Goal: Communication & Community: Answer question/provide support

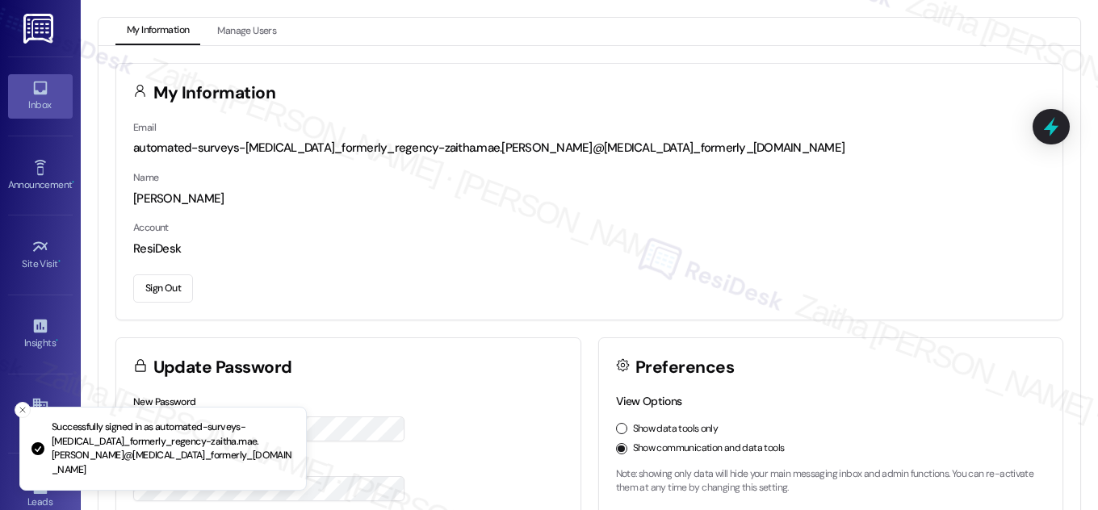
click at [26, 96] on link "Inbox" at bounding box center [40, 96] width 65 height 44
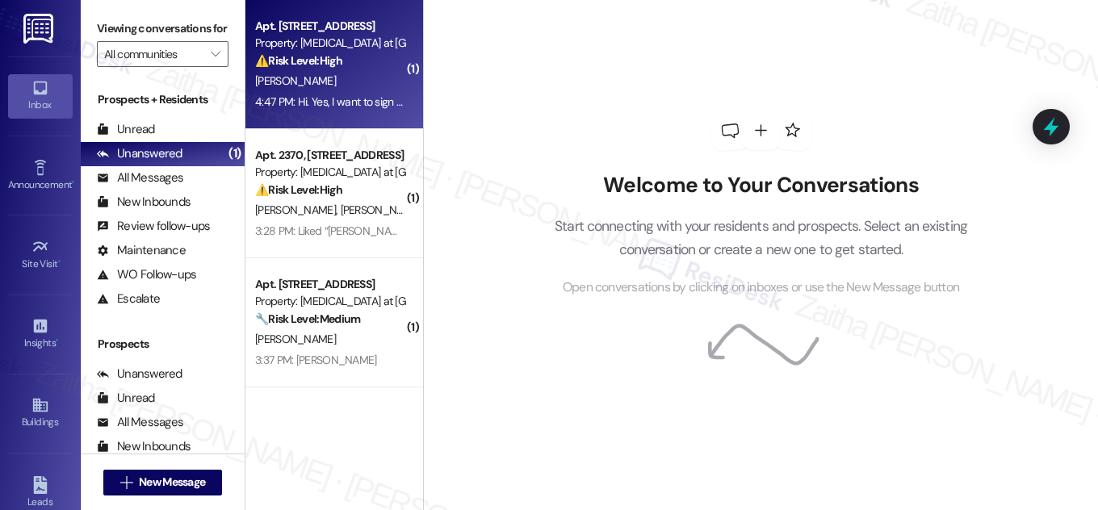
click at [342, 83] on div "[PERSON_NAME]" at bounding box center [329, 81] width 153 height 20
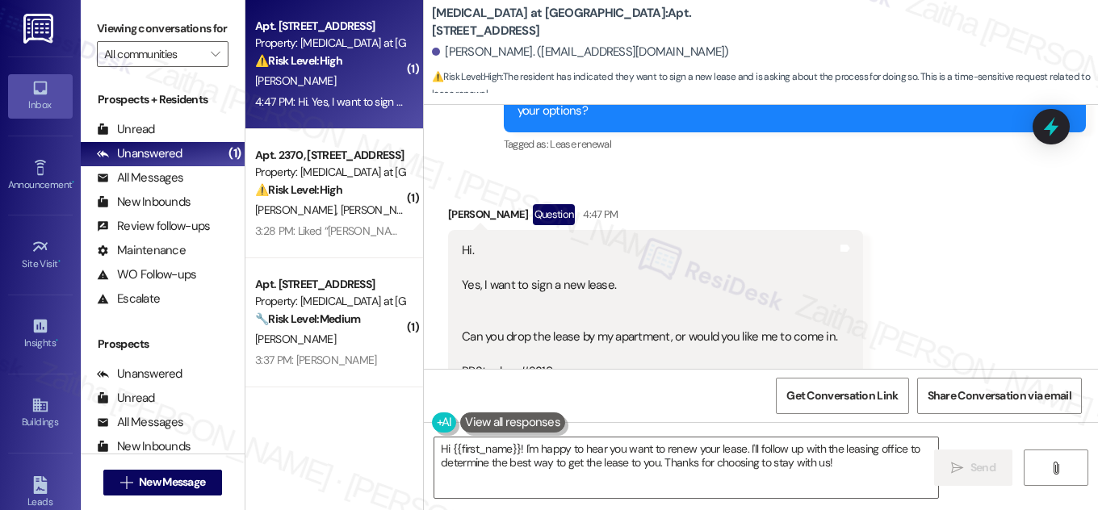
scroll to position [2858, 0]
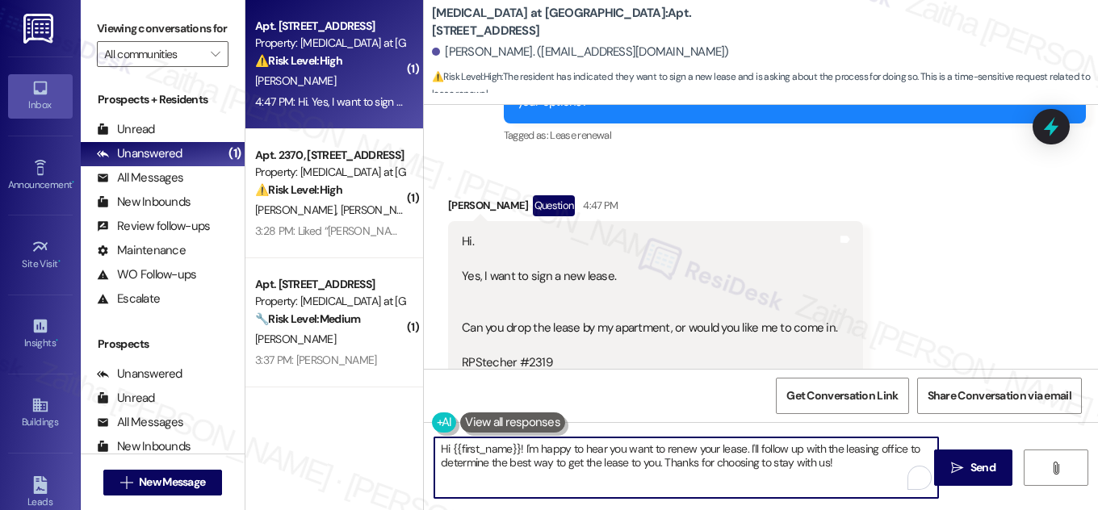
drag, startPoint x: 520, startPoint y: 449, endPoint x: 438, endPoint y: 449, distance: 82.3
click at [438, 449] on textarea "Hi {{first_name}}! I'm happy to hear you want to renew your lease. I'll follow …" at bounding box center [686, 468] width 504 height 61
drag, startPoint x: 521, startPoint y: 447, endPoint x: 433, endPoint y: 454, distance: 89.0
click at [434, 454] on textarea "Thank you for you I'm happy to hear you want to renew your lease. I'll follow u…" at bounding box center [686, 468] width 504 height 61
click at [789, 460] on textarea "Great! I'm happy to hear you want to renew your lease. I'll follow up with the …" at bounding box center [686, 468] width 504 height 61
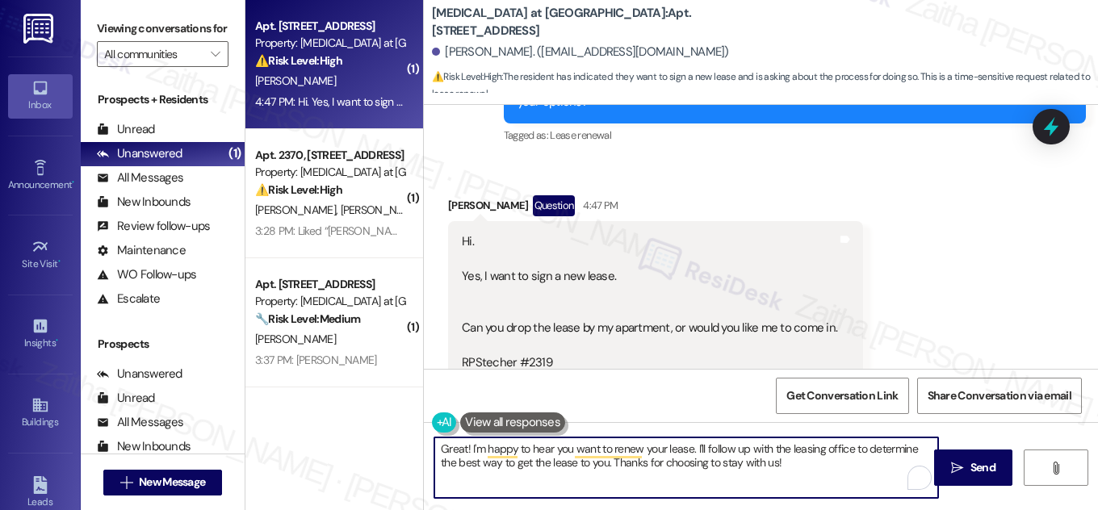
click at [459, 195] on div "[PERSON_NAME] Question 4:47 PM" at bounding box center [655, 208] width 415 height 26
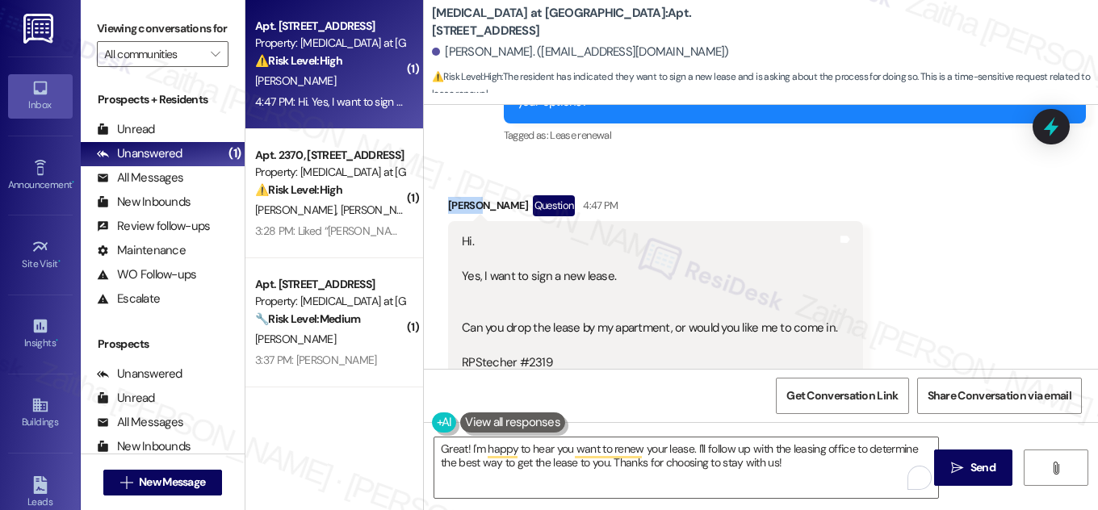
click at [460, 195] on div "[PERSON_NAME] Question 4:47 PM" at bounding box center [655, 208] width 415 height 26
copy div "[PERSON_NAME]"
click at [463, 451] on textarea "Great! I'm happy to hear you want to renew your lease. I'll follow up with the …" at bounding box center [686, 468] width 504 height 61
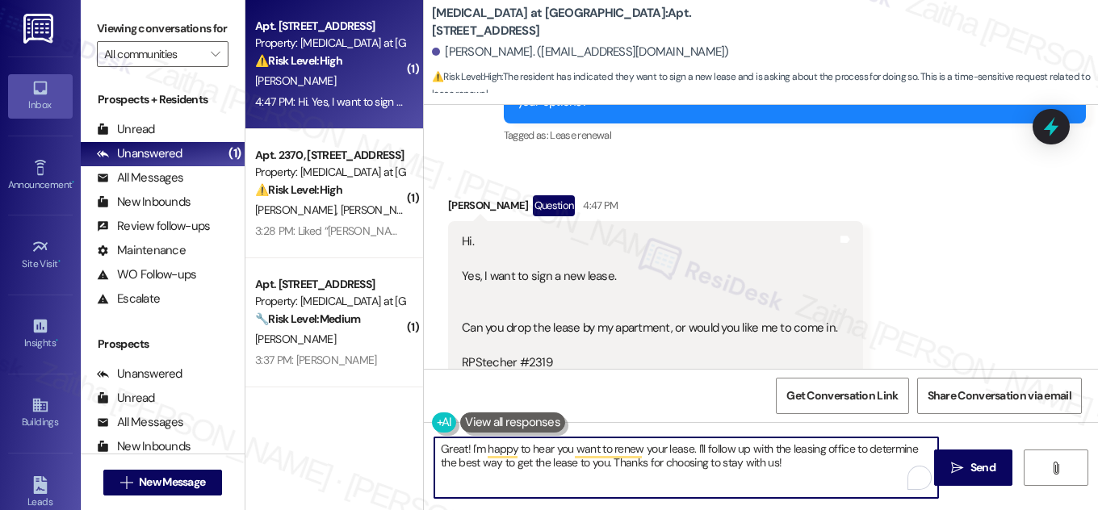
click at [773, 468] on textarea "Great! I'm happy to hear you want to renew your lease. I'll follow up with the …" at bounding box center [686, 468] width 504 height 61
drag, startPoint x: 787, startPoint y: 448, endPoint x: 848, endPoint y: 446, distance: 60.6
click at [846, 446] on textarea "Great! I'm happy to hear you want to renew your lease. I'll follow up with the …" at bounding box center [686, 468] width 504 height 61
type textarea "Great! I'm happy to hear you want to renew your lease. I'll follow up with the …"
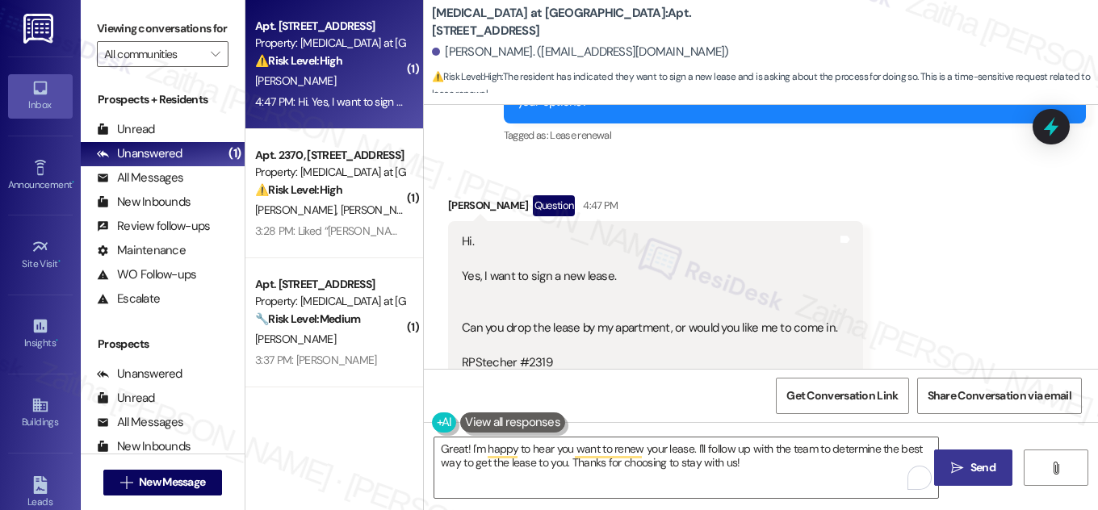
drag, startPoint x: 966, startPoint y: 463, endPoint x: 959, endPoint y: 458, distance: 8.7
click at [967, 463] on span "Send" at bounding box center [982, 467] width 31 height 17
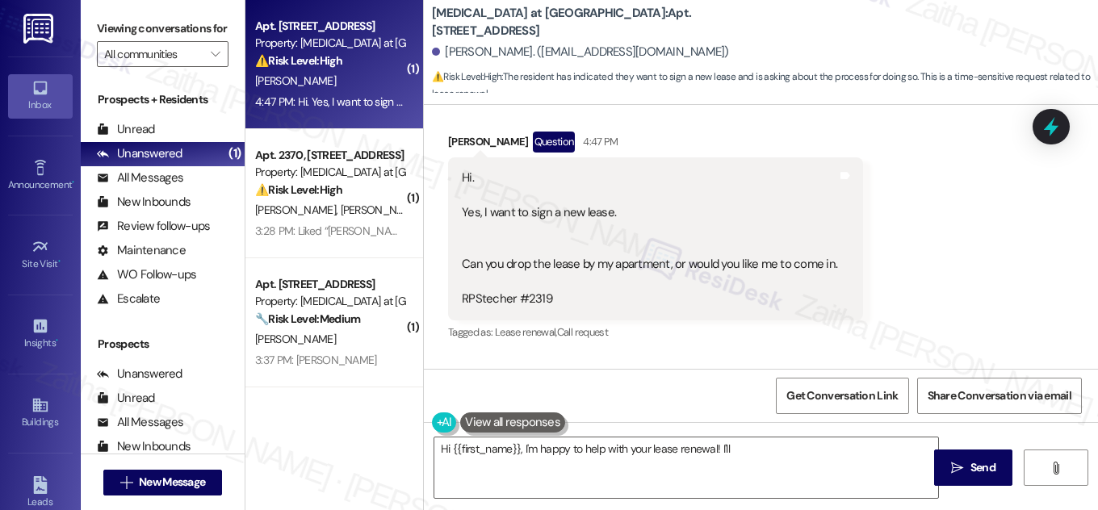
scroll to position [2914, 0]
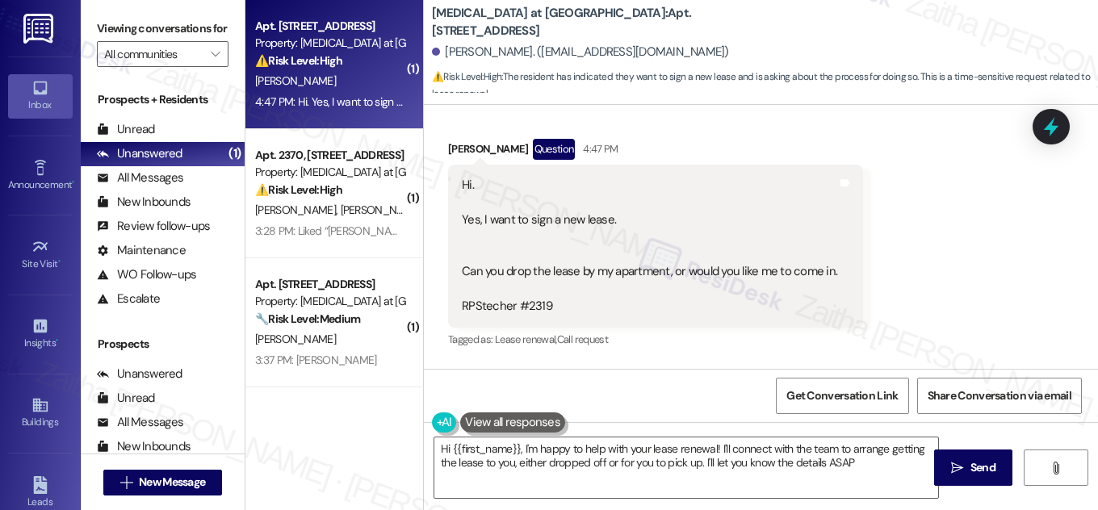
type textarea "Hi {{first_name}}, I'm happy to help with your lease renewal! I'll connect with…"
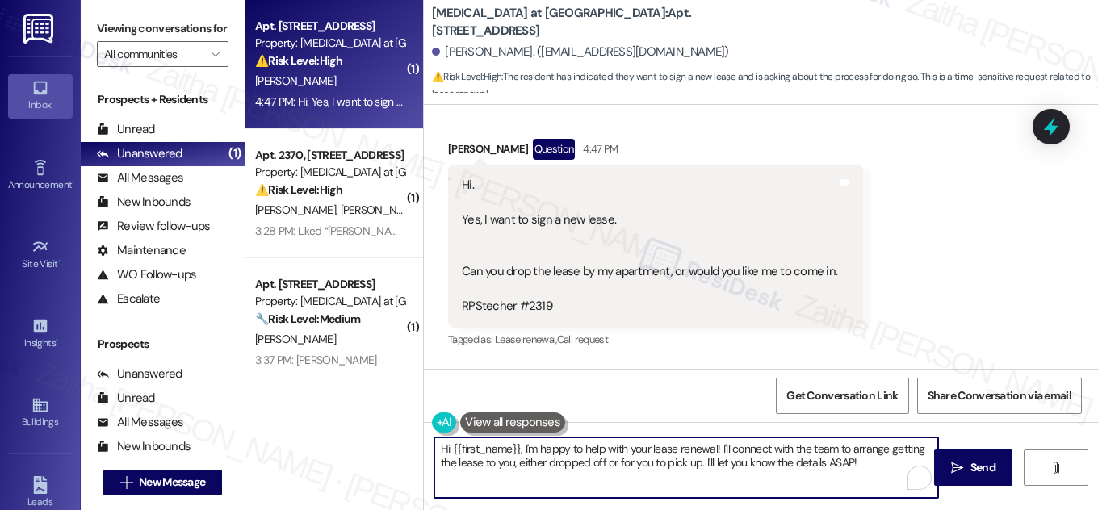
click at [434, 441] on textarea "Hi {{first_name}}, I'm happy to help with your lease renewal! I'll connect with…" at bounding box center [686, 468] width 504 height 61
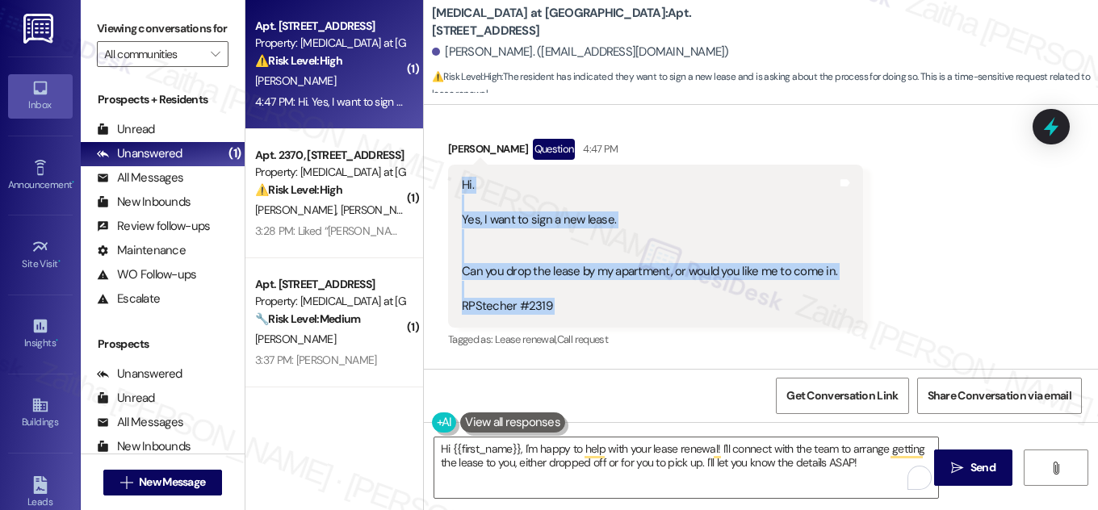
drag, startPoint x: 454, startPoint y: 135, endPoint x: 846, endPoint y: 225, distance: 401.8
click at [846, 225] on div "Hi. Yes, I want to sign a new lease. Can you drop the lease by my apartment, or…" at bounding box center [655, 246] width 415 height 162
copy div "Hi. Yes, I want to sign a new lease. Can you drop the lease by my apartment, or…"
click at [947, 226] on div "Received via SMS [PERSON_NAME] Question 4:47 PM Hi. Yes, I want to sign a new l…" at bounding box center [761, 233] width 674 height 261
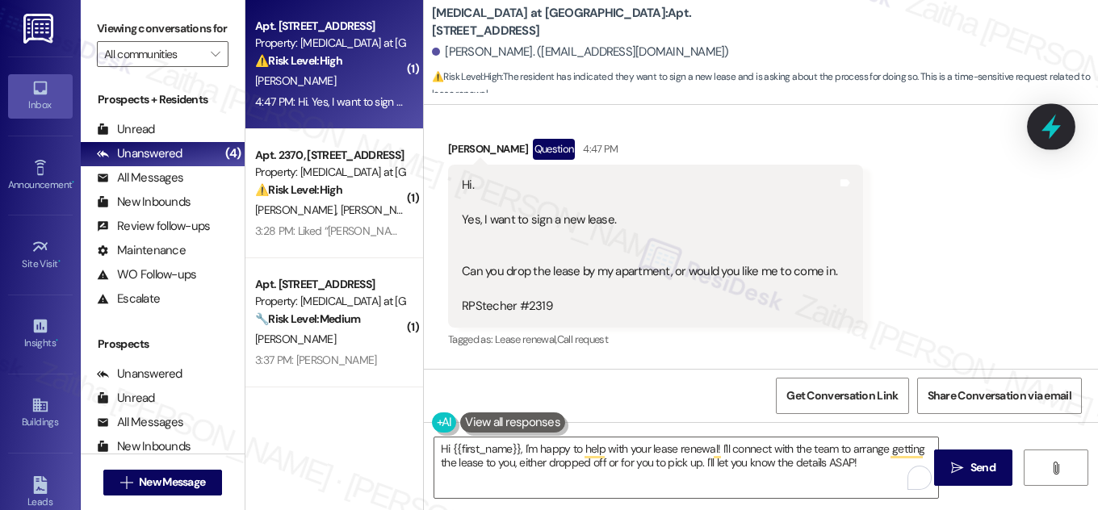
click at [1058, 118] on icon at bounding box center [1050, 126] width 27 height 27
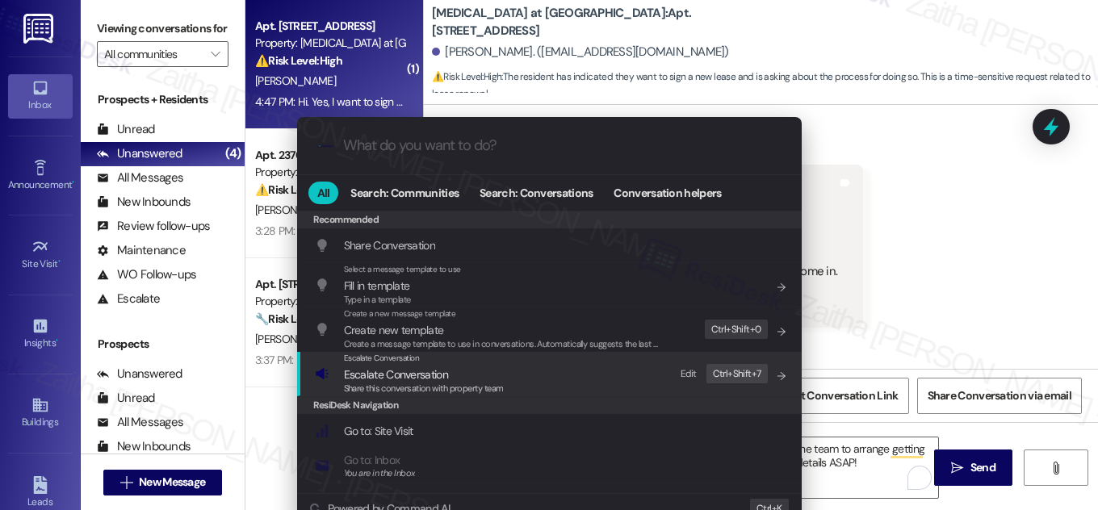
click at [421, 371] on span "Escalate Conversation" at bounding box center [396, 374] width 104 height 15
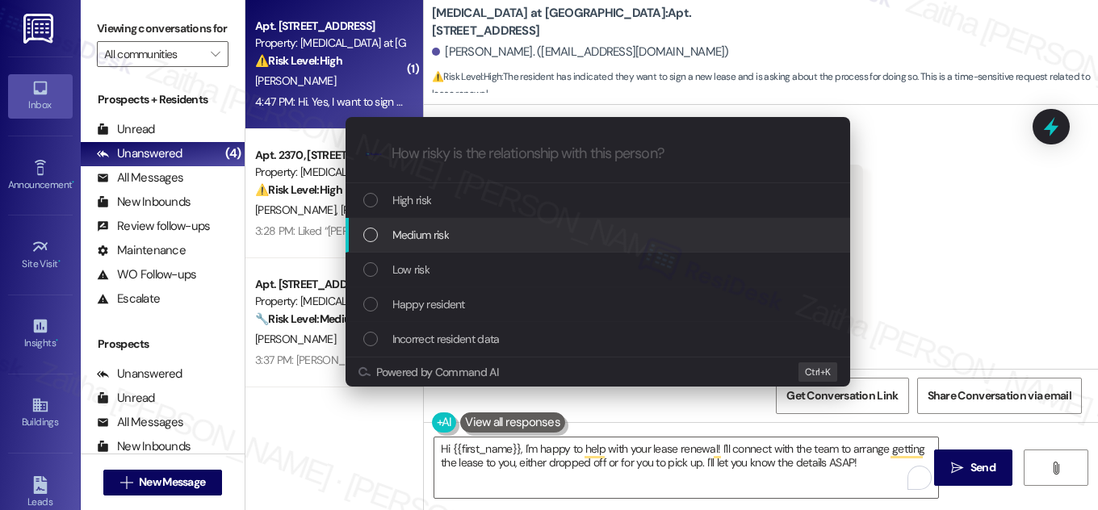
click at [450, 232] on div "Medium risk" at bounding box center [599, 235] width 472 height 18
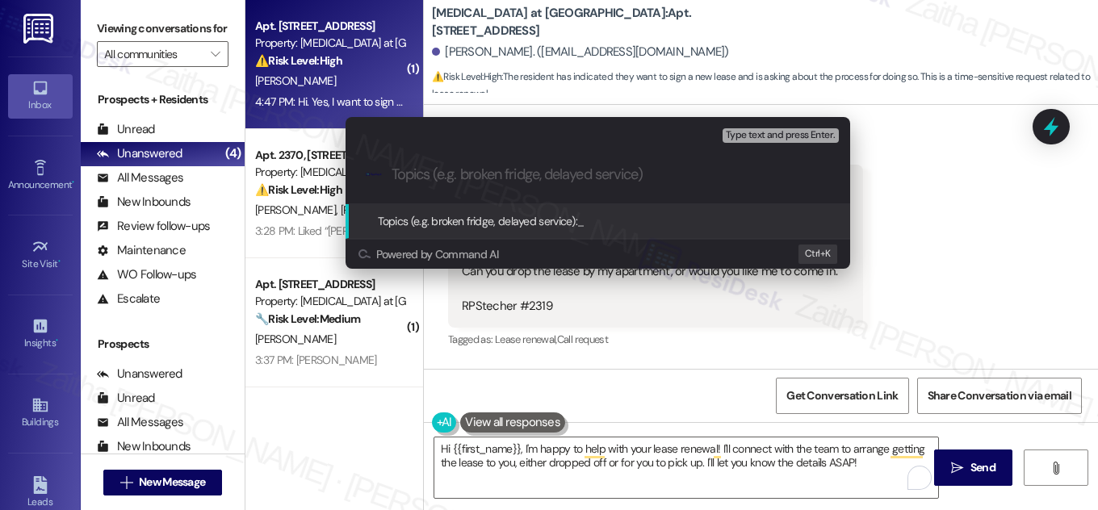
paste input "Resident Renewal Confirmation"
type input "Resident Renewal Confirmation"
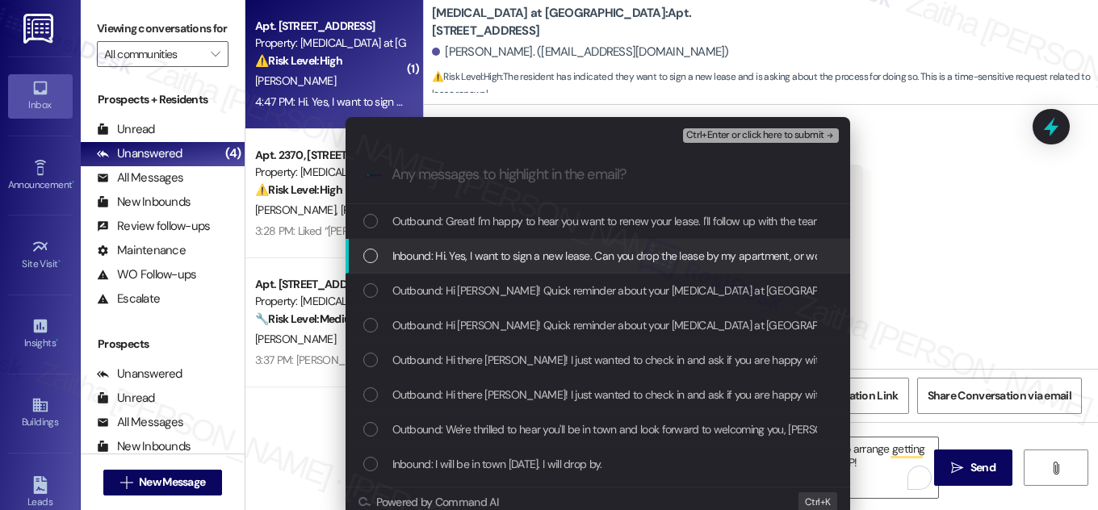
click at [383, 262] on div "Inbound: Hi. Yes, I want to sign a new lease. Can you drop the lease by my apar…" at bounding box center [599, 256] width 472 height 18
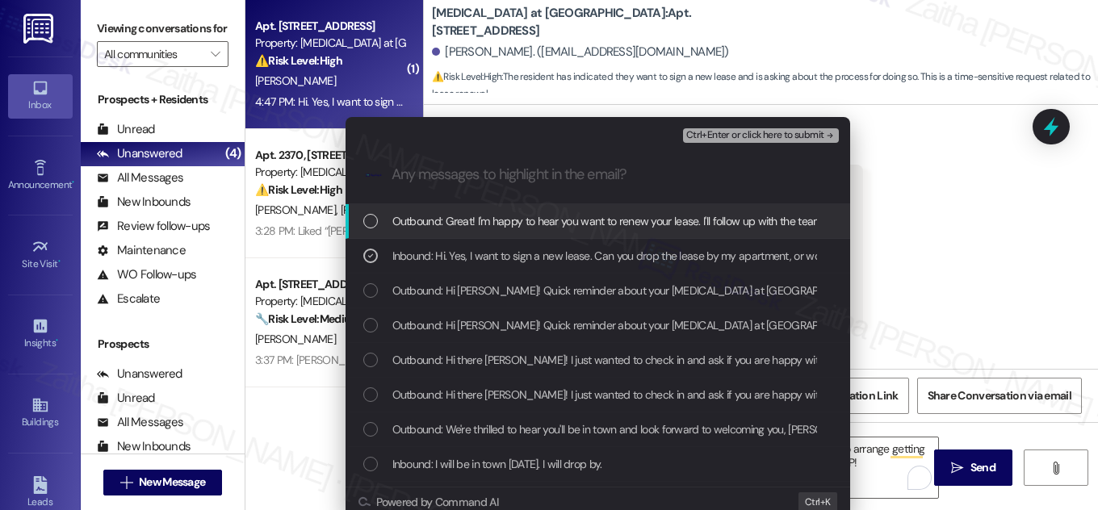
click at [725, 140] on span "Ctrl+Enter or click here to submit" at bounding box center [755, 135] width 138 height 11
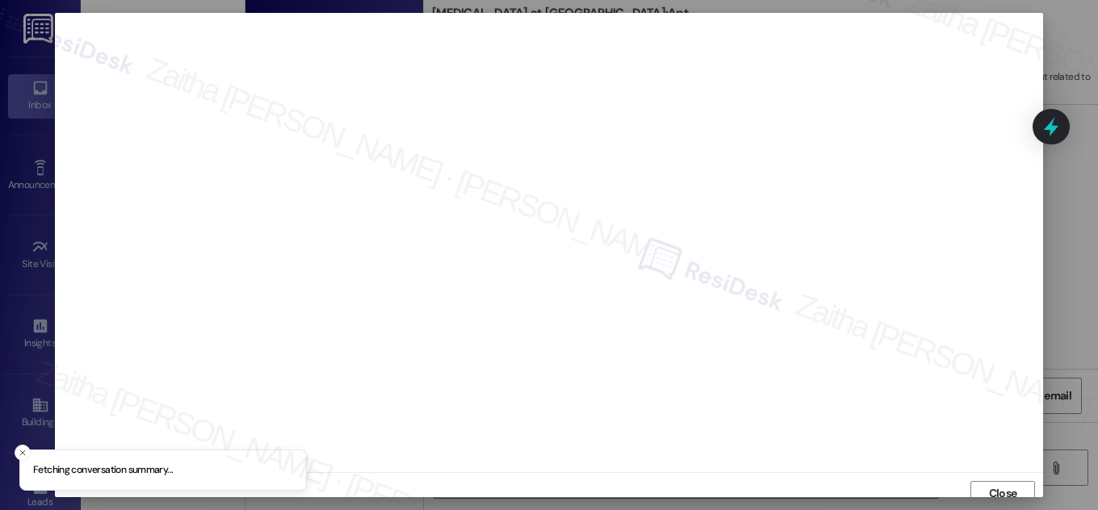
scroll to position [9, 0]
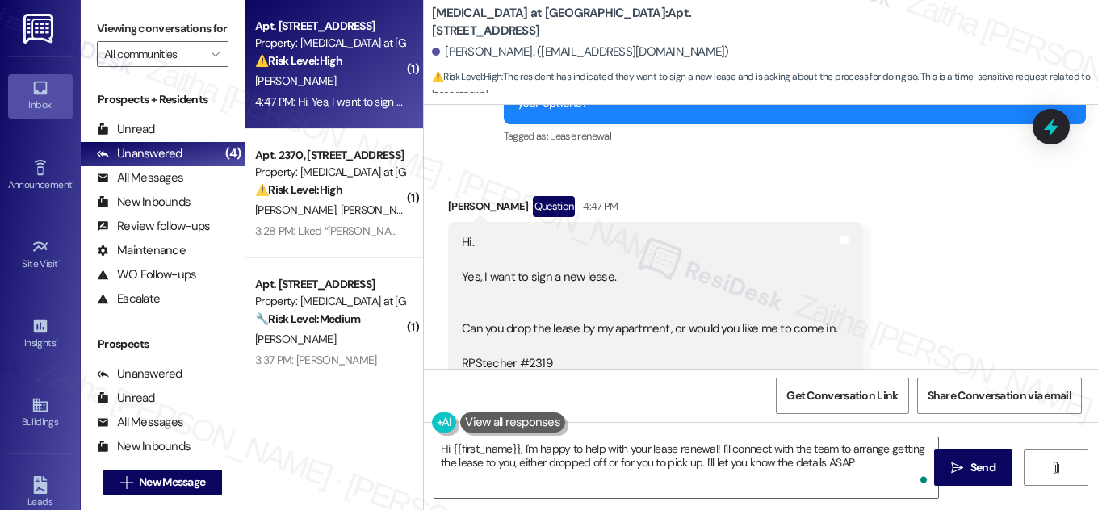
type textarea "Hi {{first_name}}, I'm happy to help with your lease renewal! I'll connect with…"
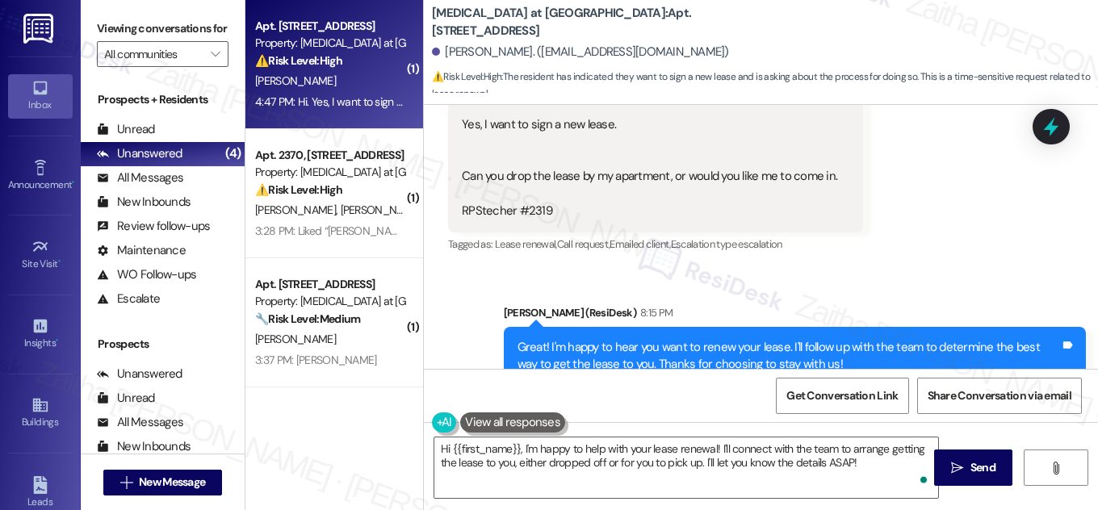
scroll to position [3011, 0]
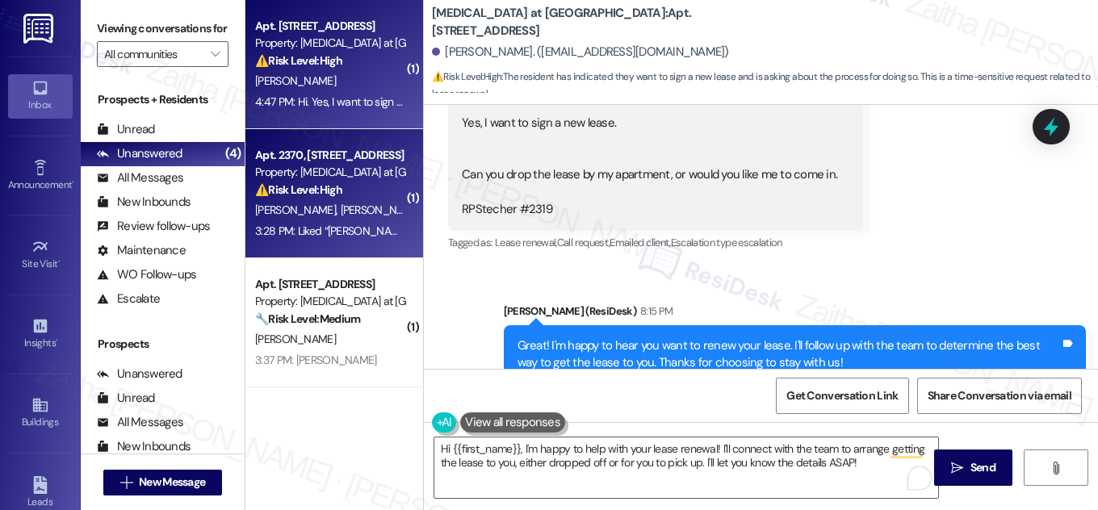
click at [358, 210] on div "[PERSON_NAME] [PERSON_NAME]" at bounding box center [329, 210] width 153 height 20
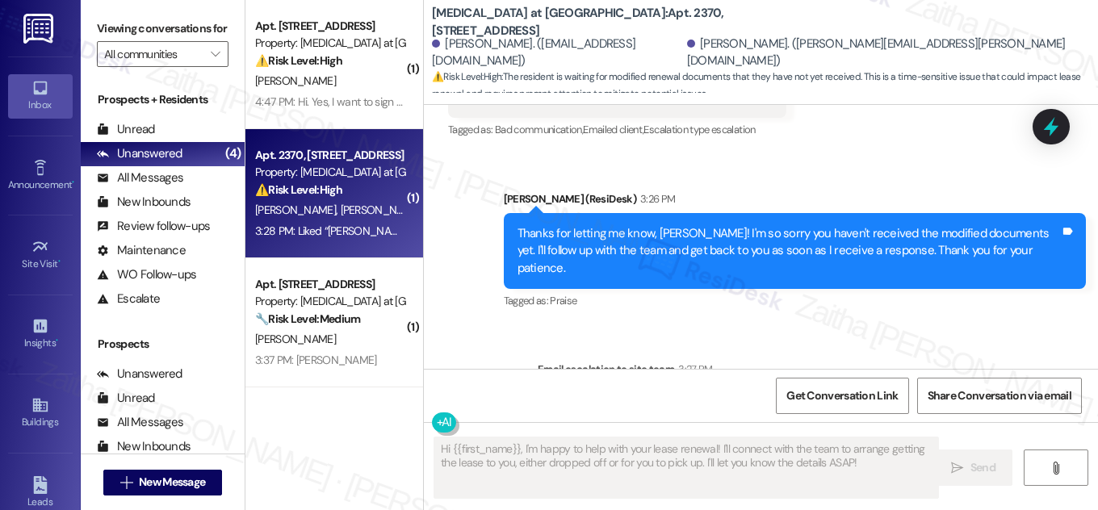
scroll to position [3746, 0]
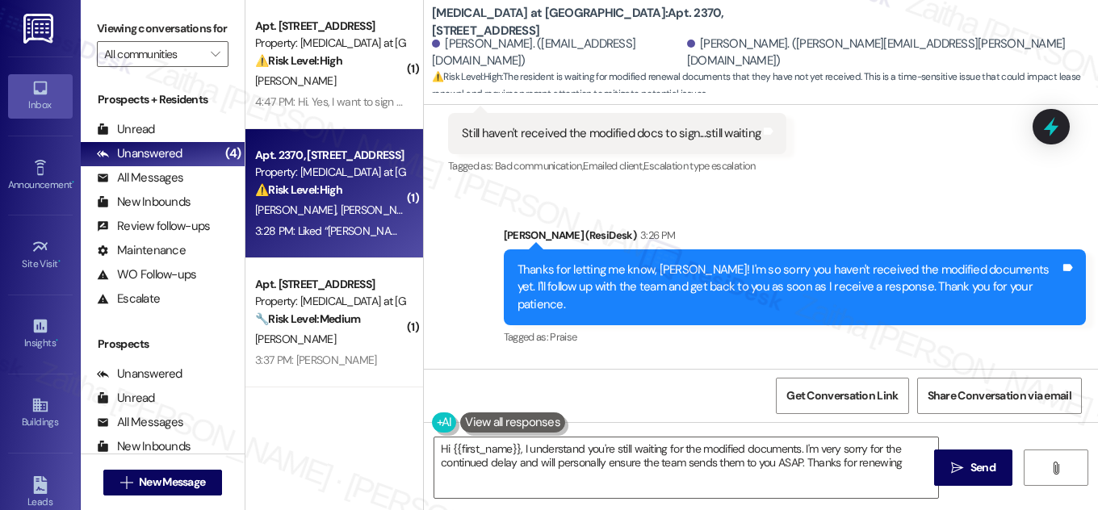
type textarea "Hi {{first_name}}, I understand you're still waiting for the modified documents…"
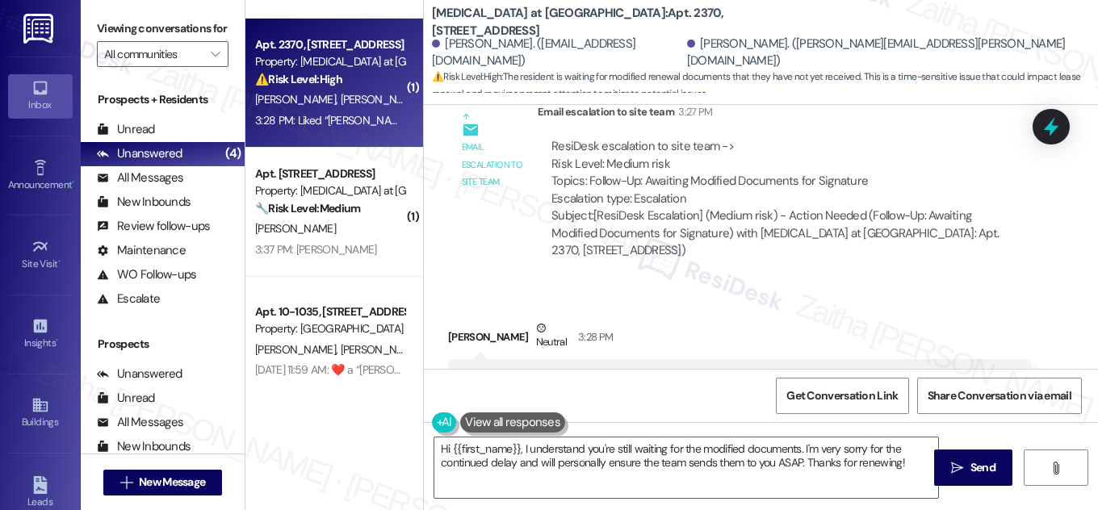
scroll to position [120, 0]
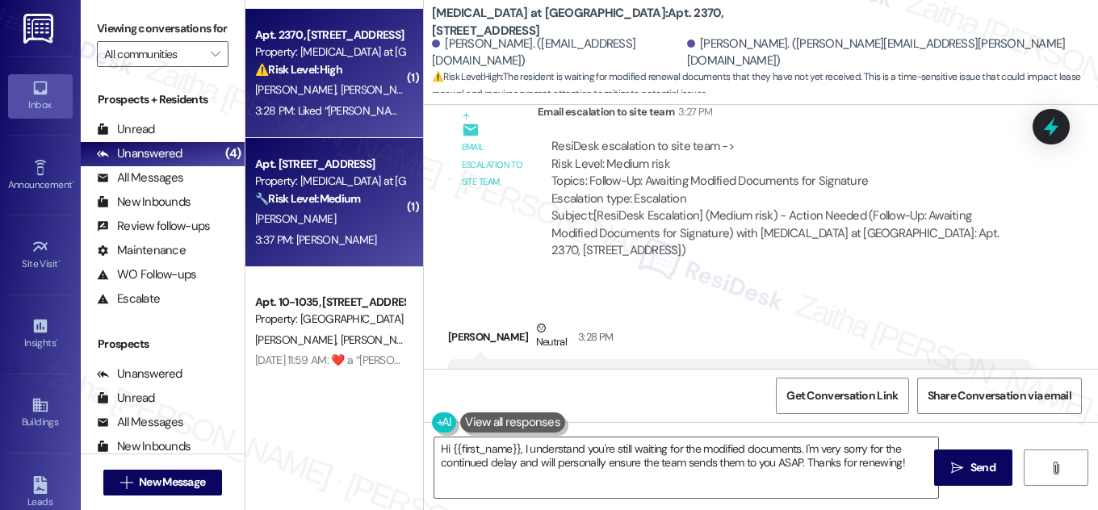
click at [366, 215] on div "[PERSON_NAME]" at bounding box center [329, 219] width 153 height 20
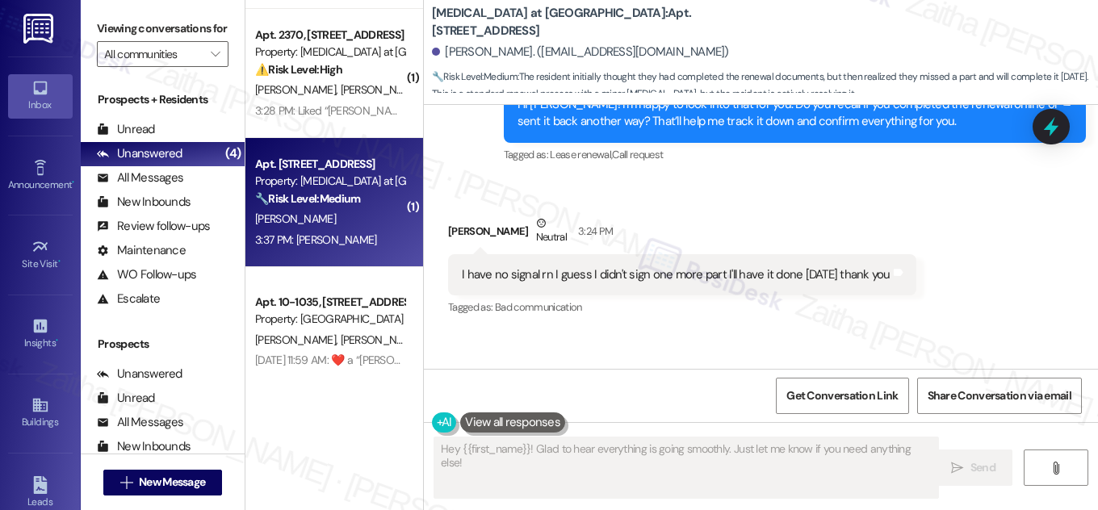
scroll to position [5177, 0]
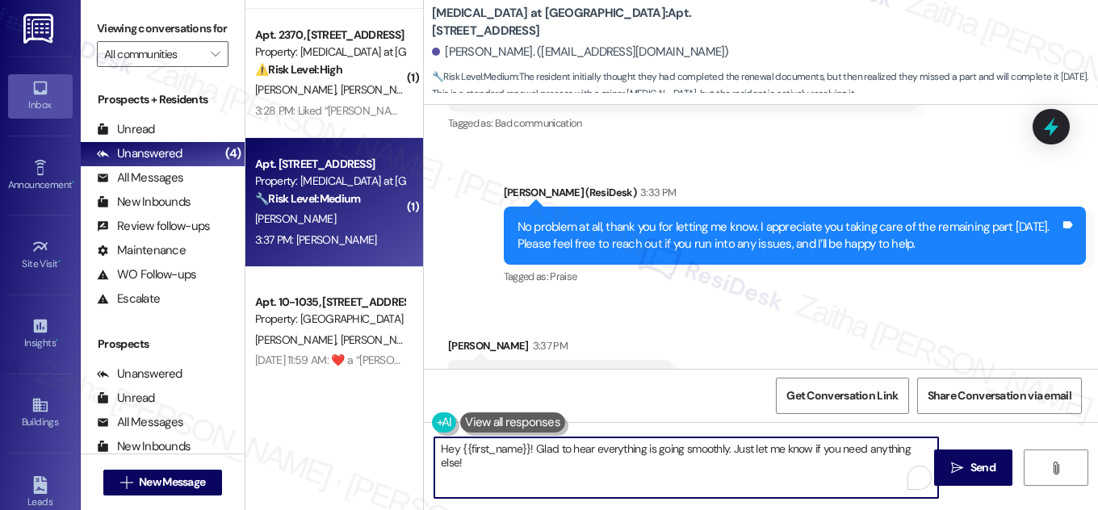
click at [441, 448] on textarea "Hey {{first_name}}! Glad to hear everything is going smoothly. Just let me know…" at bounding box center [686, 468] width 504 height 61
click at [441, 449] on textarea "Hey {{first_name}}! Glad to hear everything is going smoothly. Just let me know…" at bounding box center [686, 468] width 504 height 61
drag, startPoint x: 561, startPoint y: 451, endPoint x: 760, endPoint y: 437, distance: 199.1
click at [758, 447] on textarea "Thank you, {{first_name}}! Glad to hear everything is going smoothly. Just let …" at bounding box center [686, 468] width 504 height 61
type textarea "Thank you, {{first_name}}! Just let me know if you need anything else!"
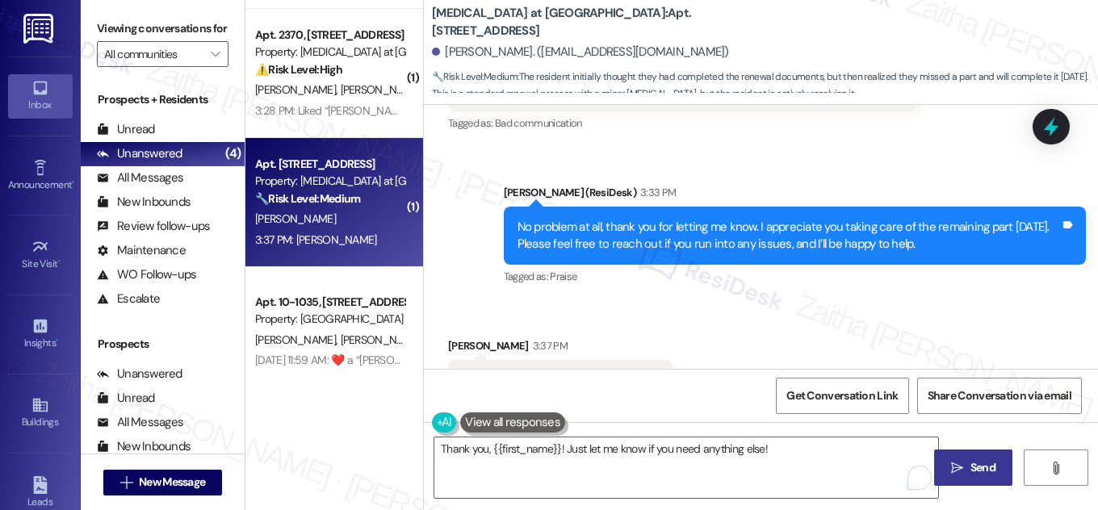
click at [986, 466] on span "Send" at bounding box center [982, 467] width 25 height 17
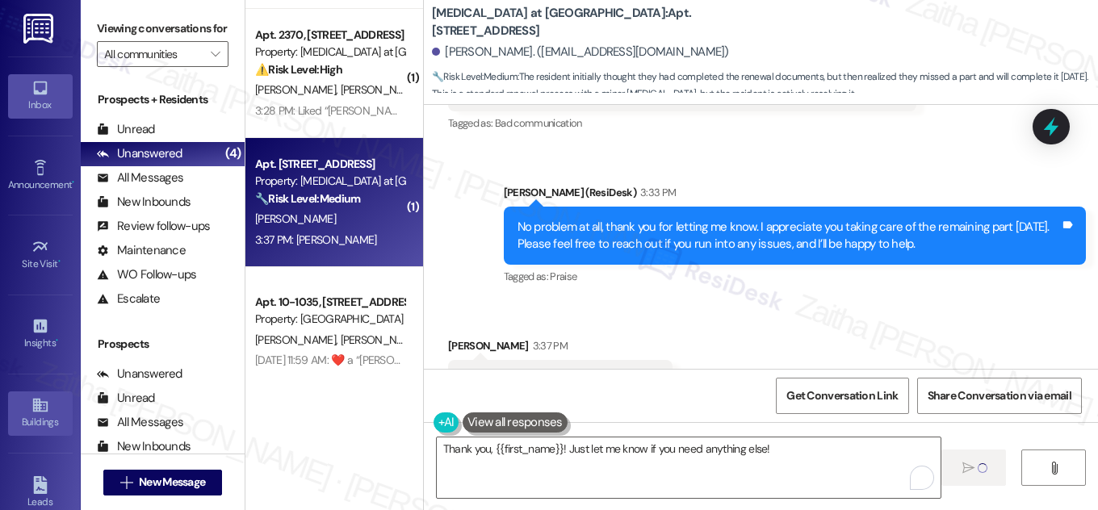
scroll to position [253, 0]
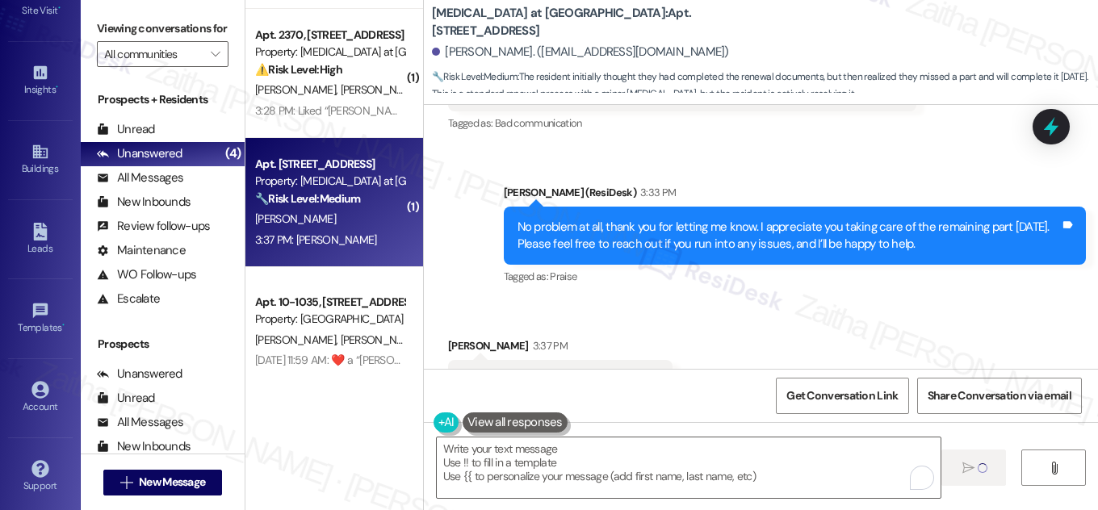
type textarea "Fetching suggested responses. Please feel free to read through the conversation…"
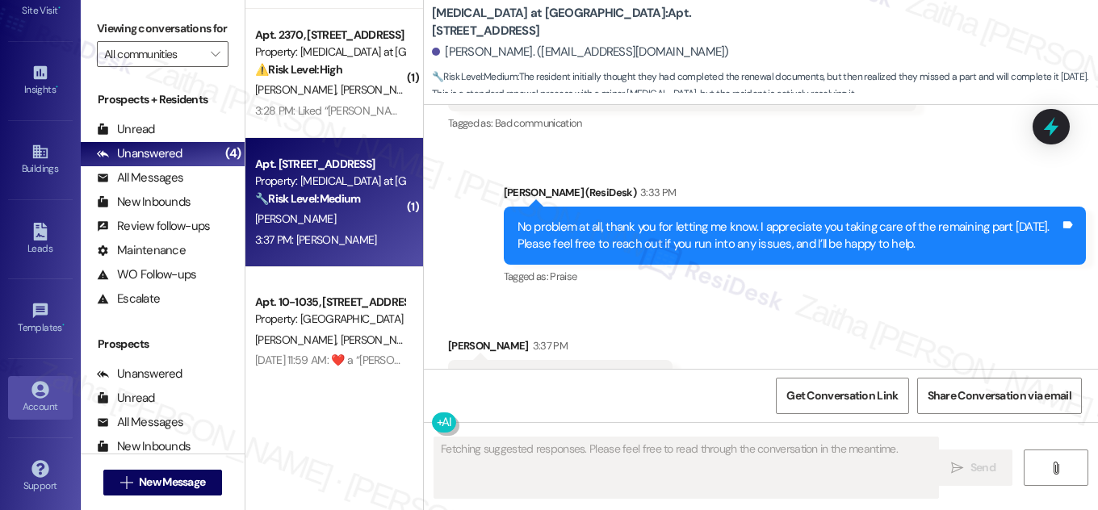
click at [27, 399] on div "Account" at bounding box center [40, 407] width 81 height 16
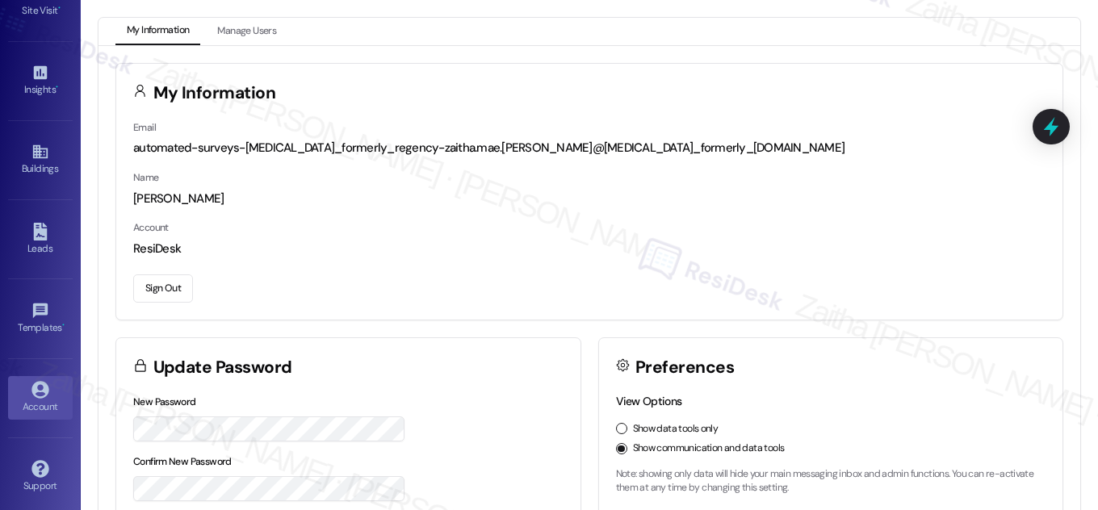
click at [144, 288] on button "Sign Out" at bounding box center [163, 288] width 60 height 28
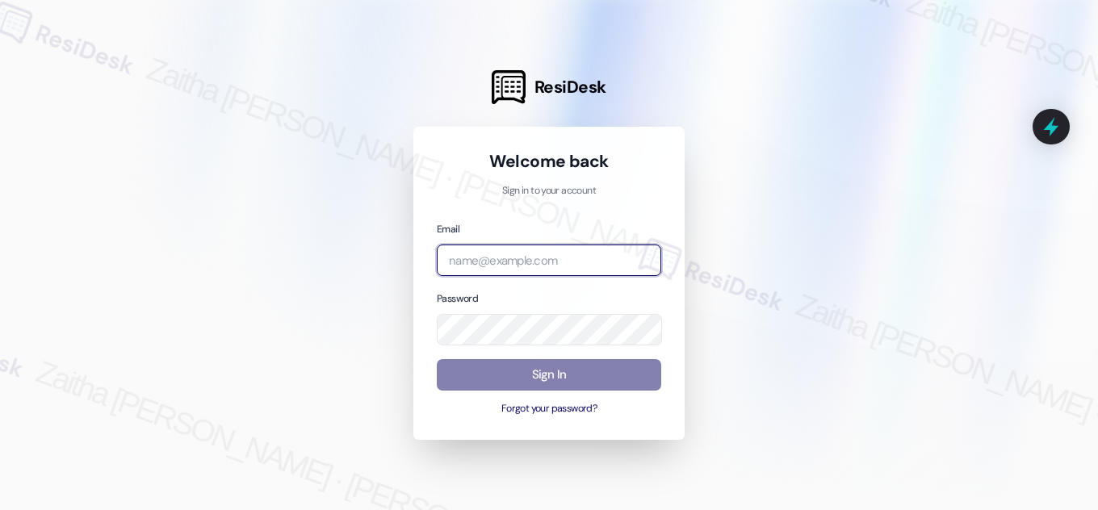
click at [573, 254] on input "email" at bounding box center [549, 260] width 224 height 31
type input "automated-surveys-rj_group-zaitha.mae.[PERSON_NAME]@rj_[DOMAIN_NAME]"
